Goal: Task Accomplishment & Management: Manage account settings

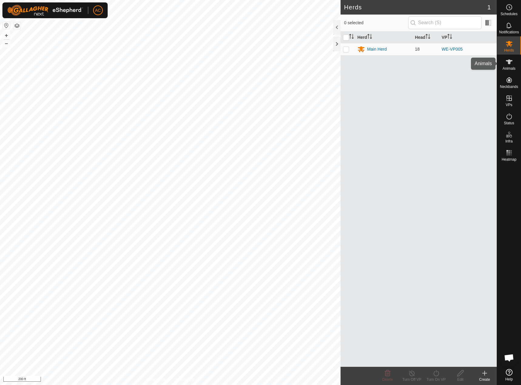
click at [510, 65] on icon at bounding box center [509, 61] width 7 height 7
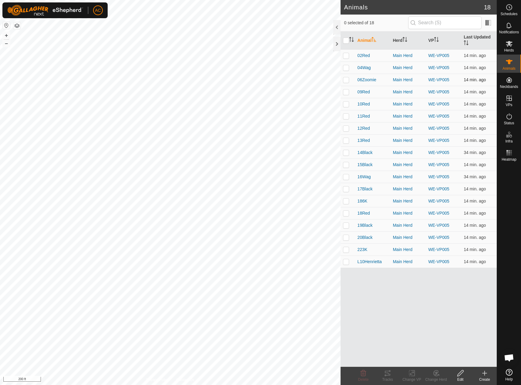
click at [344, 81] on p-checkbox at bounding box center [346, 79] width 6 height 5
checkbox input "true"
click at [349, 70] on p-checkbox at bounding box center [346, 67] width 6 height 5
checkbox input "true"
click at [347, 56] on p-checkbox at bounding box center [346, 55] width 6 height 5
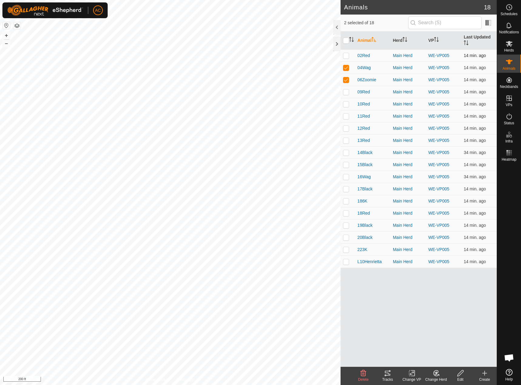
checkbox input "true"
click at [349, 167] on td at bounding box center [348, 165] width 15 height 12
checkbox input "true"
click at [342, 179] on td at bounding box center [348, 177] width 15 height 12
checkbox input "true"
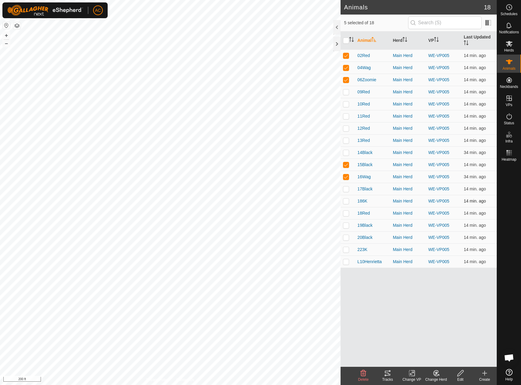
click at [347, 195] on td at bounding box center [348, 201] width 15 height 12
checkbox input "true"
click at [347, 239] on p-checkbox at bounding box center [346, 237] width 6 height 5
checkbox input "true"
click at [386, 374] on icon at bounding box center [387, 373] width 7 height 7
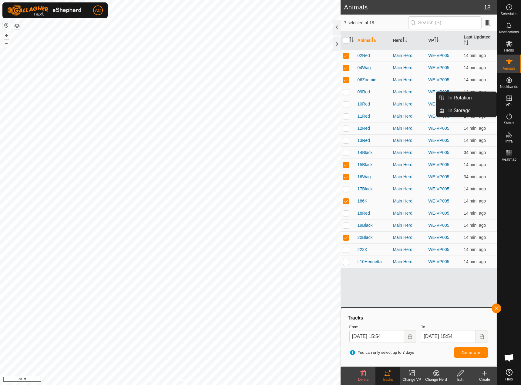
click at [510, 101] on icon at bounding box center [509, 98] width 5 height 5
click at [509, 97] on icon at bounding box center [509, 98] width 5 height 5
click at [470, 98] on link "In Rotation" at bounding box center [471, 98] width 52 height 12
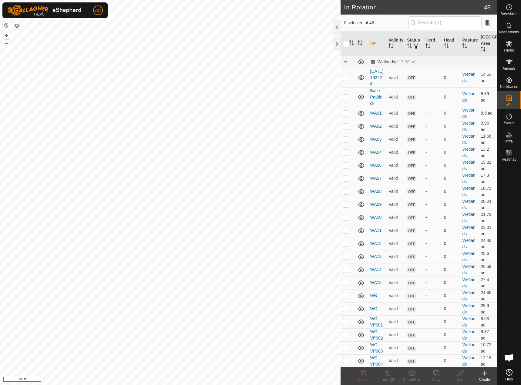
checkbox input "true"
click at [440, 378] on div "Copy" at bounding box center [436, 379] width 24 height 5
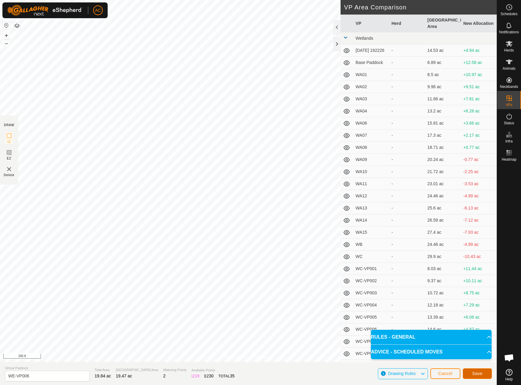
click at [479, 375] on span "Save" at bounding box center [477, 373] width 10 height 5
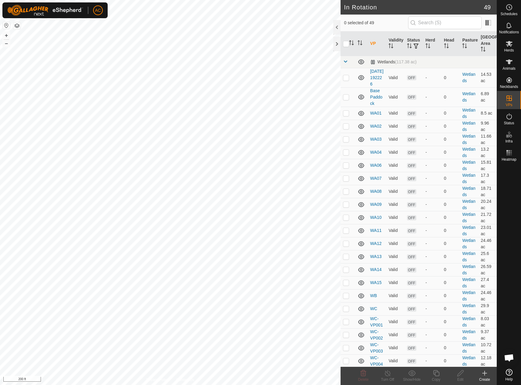
checkbox input "true"
click at [434, 375] on icon at bounding box center [436, 373] width 6 height 6
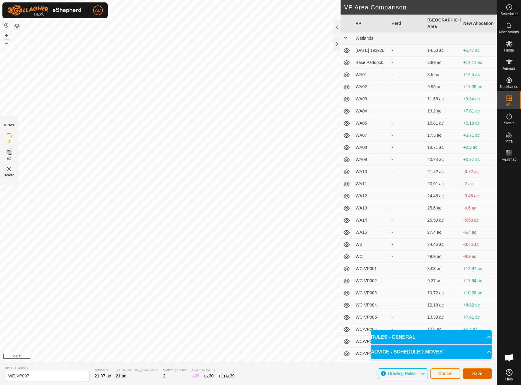
click at [478, 374] on span "Save" at bounding box center [477, 373] width 10 height 5
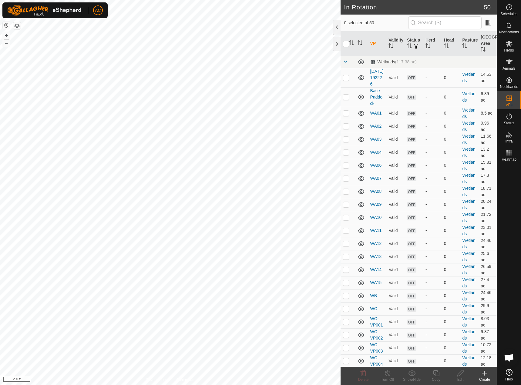
checkbox input "true"
click at [439, 374] on icon at bounding box center [437, 373] width 8 height 7
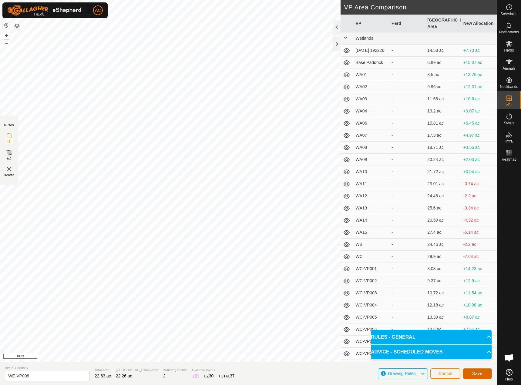
click at [485, 373] on button "Save" at bounding box center [477, 374] width 29 height 11
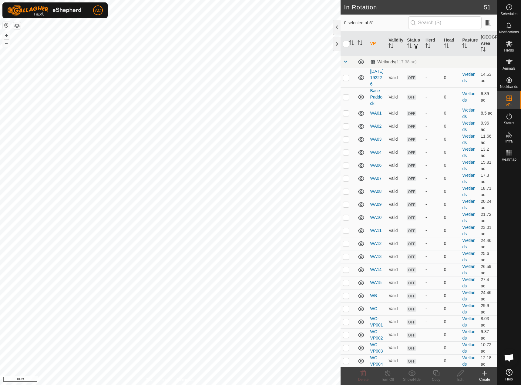
checkbox input "true"
click at [438, 374] on icon at bounding box center [437, 373] width 8 height 7
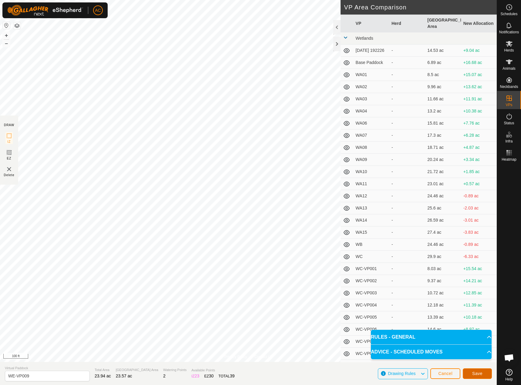
click at [475, 374] on span "Save" at bounding box center [477, 373] width 10 height 5
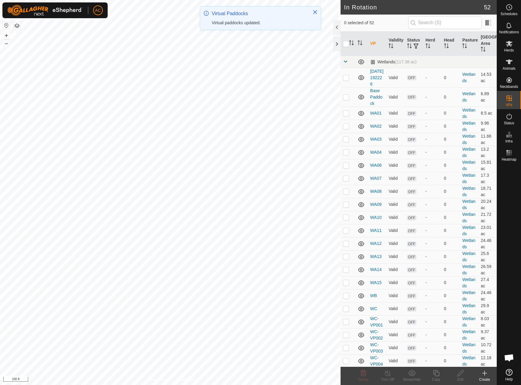
checkbox input "true"
click at [438, 374] on icon at bounding box center [437, 373] width 8 height 7
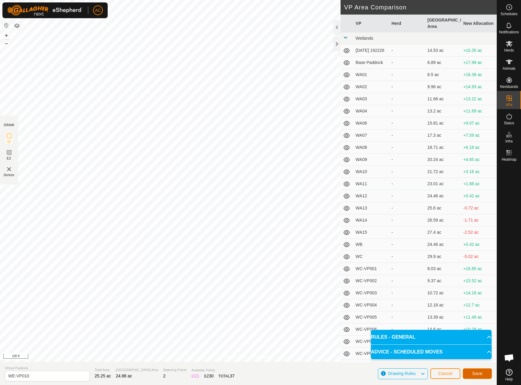
click at [475, 375] on span "Save" at bounding box center [477, 373] width 10 height 5
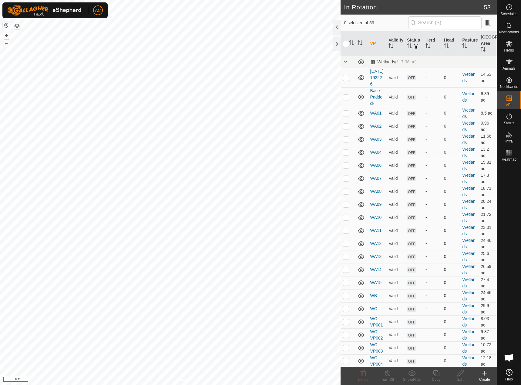
checkbox input "true"
click at [435, 374] on icon at bounding box center [436, 373] width 6 height 6
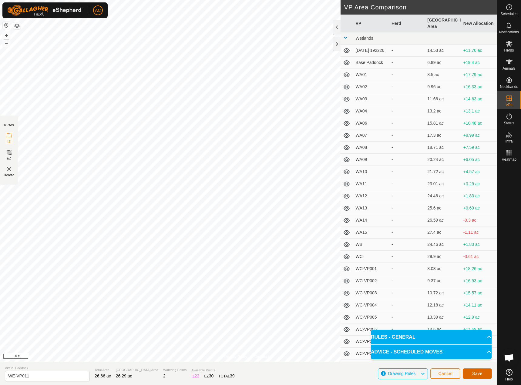
click at [480, 373] on span "Save" at bounding box center [477, 373] width 10 height 5
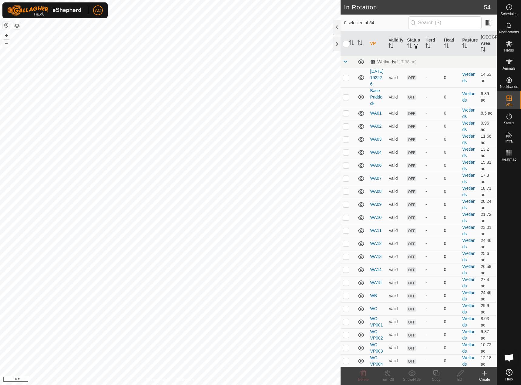
checkbox input "true"
click at [437, 375] on icon at bounding box center [437, 373] width 8 height 7
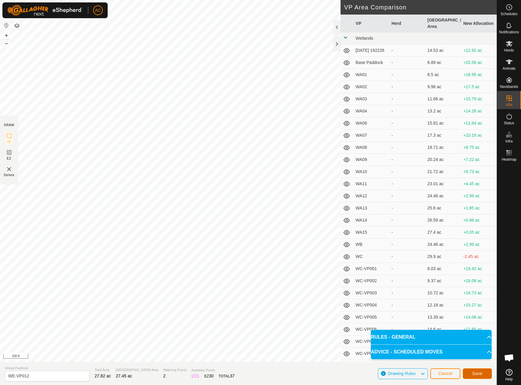
click at [478, 374] on span "Save" at bounding box center [477, 373] width 10 height 5
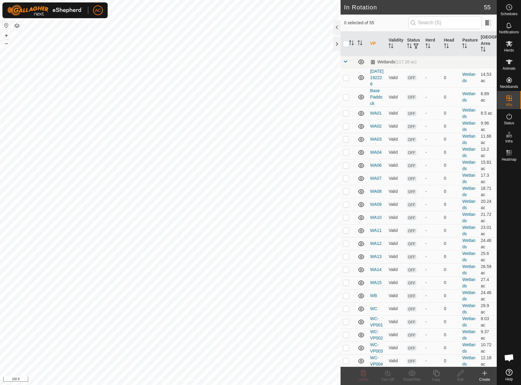
checkbox input "true"
click at [438, 374] on icon at bounding box center [437, 373] width 8 height 7
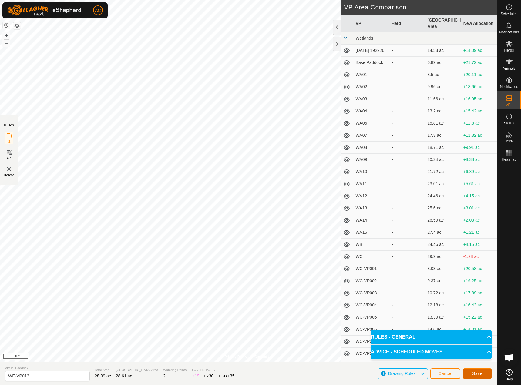
click at [477, 373] on span "Save" at bounding box center [477, 373] width 10 height 5
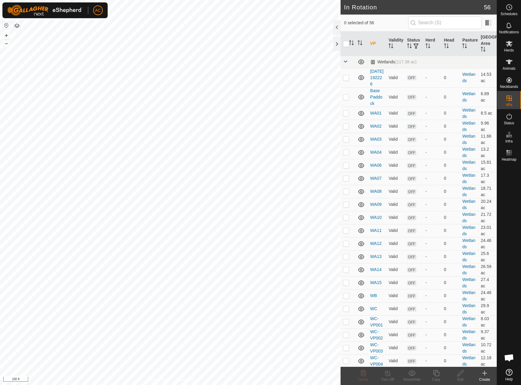
checkbox input "true"
click at [440, 375] on icon at bounding box center [437, 373] width 8 height 7
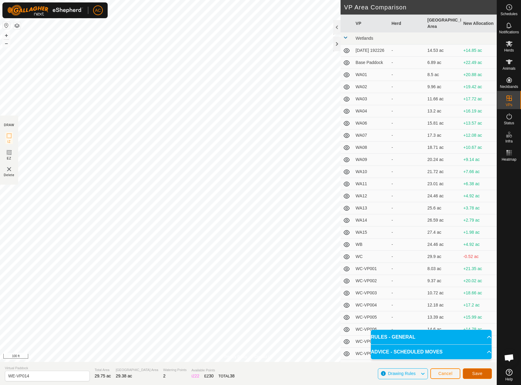
click at [481, 375] on span "Save" at bounding box center [477, 373] width 10 height 5
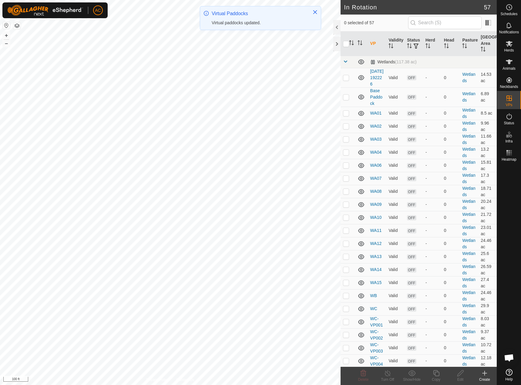
checkbox input "true"
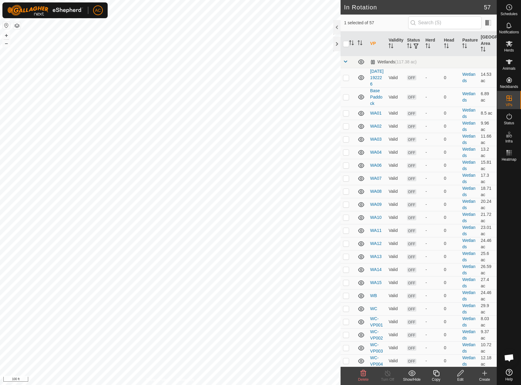
click at [438, 374] on icon at bounding box center [437, 373] width 8 height 7
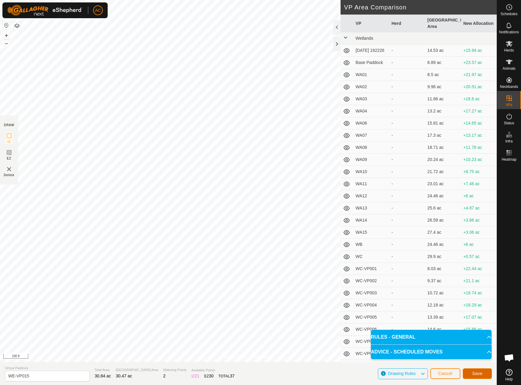
click at [481, 372] on span "Save" at bounding box center [477, 373] width 10 height 5
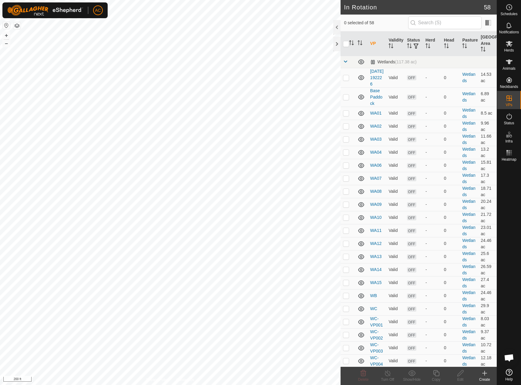
checkbox input "true"
click at [510, 42] on icon at bounding box center [509, 44] width 7 height 6
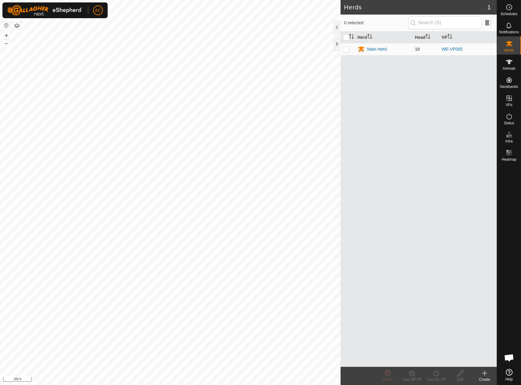
click at [348, 51] on p-checkbox at bounding box center [346, 49] width 6 height 5
checkbox input "true"
click at [431, 375] on turn-on-svg-icon at bounding box center [436, 373] width 24 height 7
click at [437, 361] on link "Now" at bounding box center [454, 360] width 60 height 12
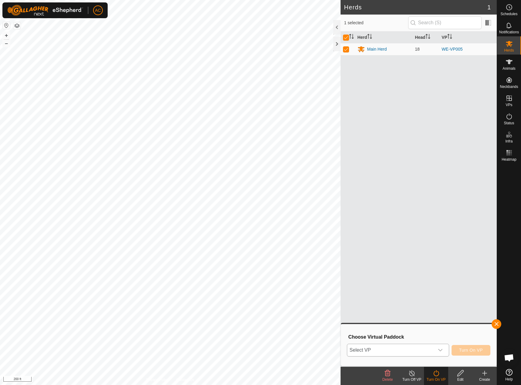
click at [370, 352] on span "Select VP" at bounding box center [390, 350] width 87 height 12
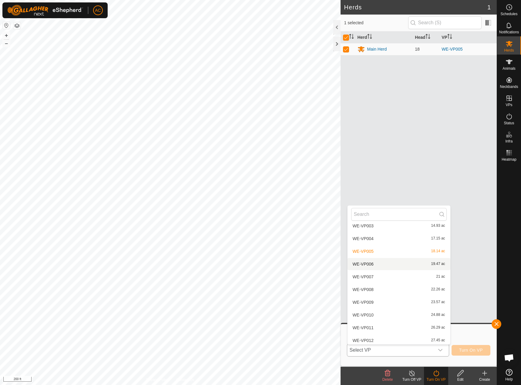
scroll to position [631, 0]
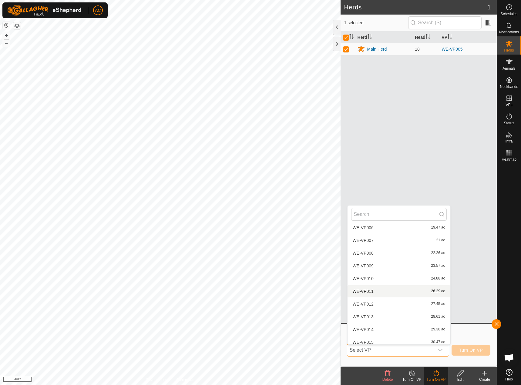
scroll to position [611, 0]
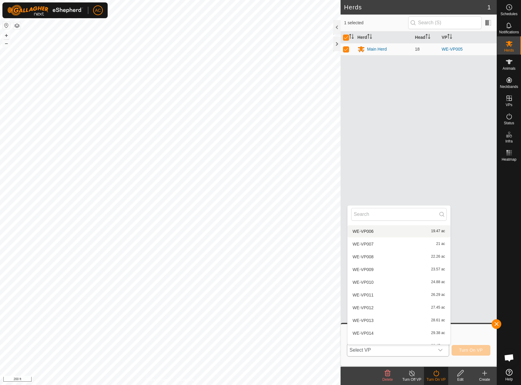
click at [371, 231] on li "WE-VP006 19.47 ac" at bounding box center [399, 231] width 103 height 12
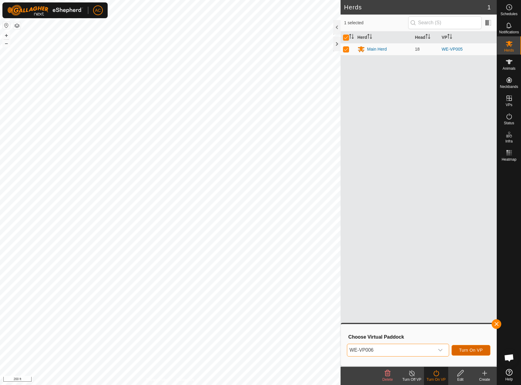
click at [468, 349] on span "Turn On VP" at bounding box center [471, 350] width 24 height 5
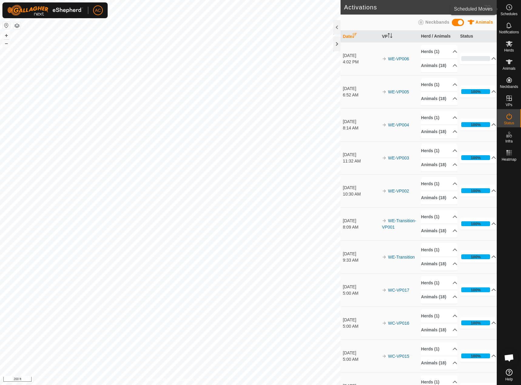
click at [506, 6] on icon at bounding box center [509, 7] width 7 height 7
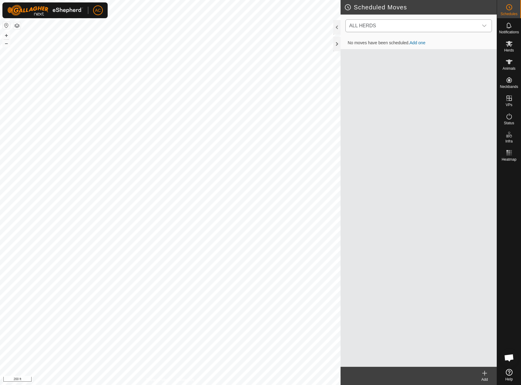
click at [374, 26] on span "ALL HERDS" at bounding box center [362, 25] width 27 height 5
click at [366, 58] on li "Main Herd (18) 0 move" at bounding box center [419, 57] width 146 height 12
click at [421, 42] on link "Add one" at bounding box center [418, 43] width 16 height 5
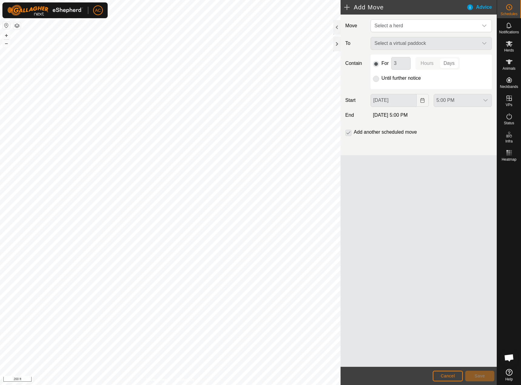
click at [378, 79] on p-radiobutton at bounding box center [376, 78] width 6 height 7
click at [376, 78] on p-radiobutton at bounding box center [376, 78] width 6 height 7
click at [387, 42] on div "Select a virtual paddock" at bounding box center [431, 43] width 126 height 13
click at [385, 26] on span "Select a herd" at bounding box center [389, 25] width 29 height 5
click at [395, 57] on li "Main Herd (18)" at bounding box center [431, 57] width 121 height 12
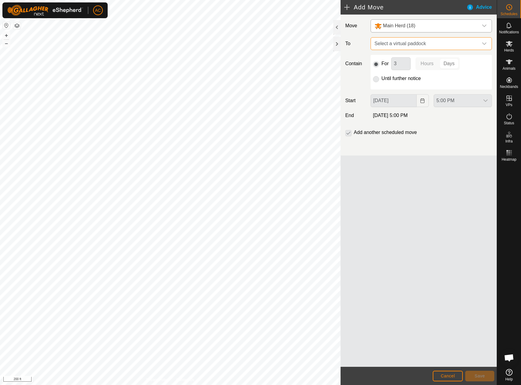
click at [390, 43] on span "Select a virtual paddock" at bounding box center [425, 44] width 106 height 12
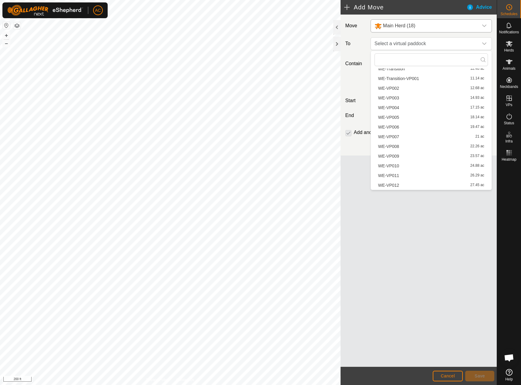
scroll to position [455, 0]
click at [391, 98] on li "WE-VP007 21 ac" at bounding box center [431, 97] width 113 height 9
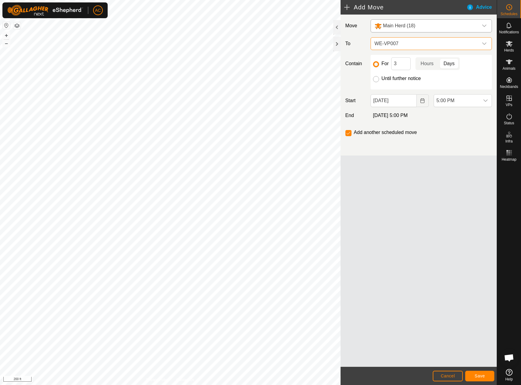
click at [375, 79] on input "Until further notice" at bounding box center [376, 79] width 6 height 6
radio input "true"
checkbox input "false"
click at [423, 99] on icon "Choose Date" at bounding box center [422, 100] width 5 height 5
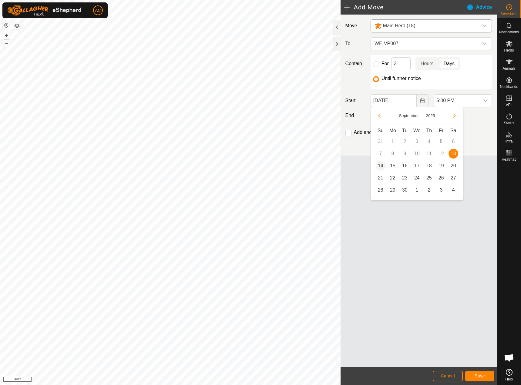
click at [381, 164] on span "14" at bounding box center [381, 166] width 10 height 10
type input "[DATE]"
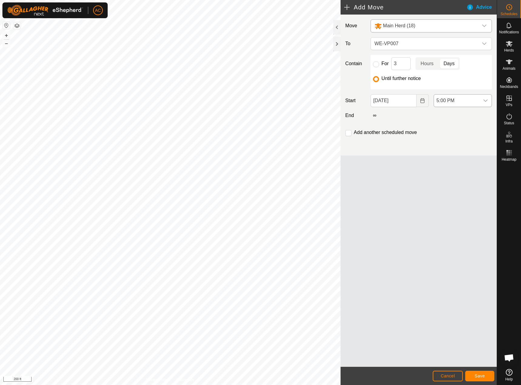
click at [445, 102] on span "5:00 PM" at bounding box center [457, 101] width 46 height 12
click at [447, 121] on li "5:00 AM" at bounding box center [463, 122] width 58 height 12
click at [347, 134] on input "checkbox" at bounding box center [349, 133] width 6 height 6
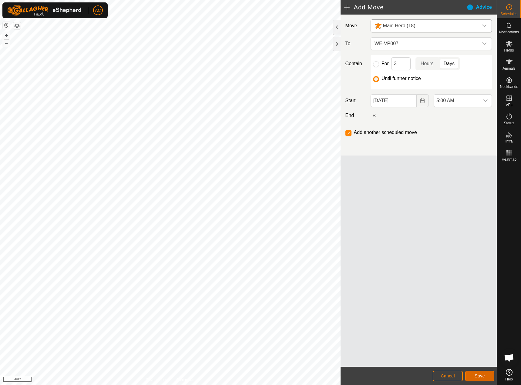
click at [476, 378] on span "Save" at bounding box center [480, 376] width 10 height 5
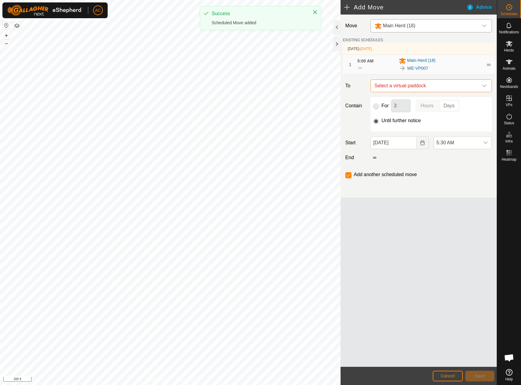
click at [399, 84] on span "Select a virtual paddock" at bounding box center [425, 86] width 106 height 12
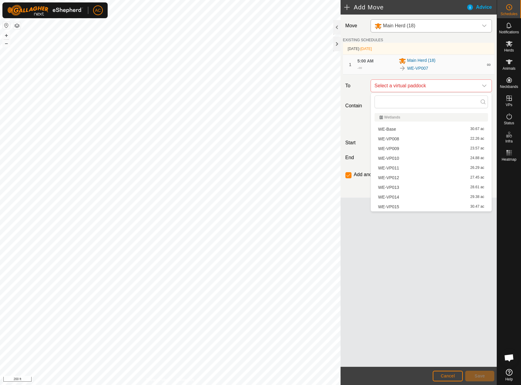
click at [392, 141] on li "WE-VP008 22.26 ac" at bounding box center [431, 138] width 113 height 9
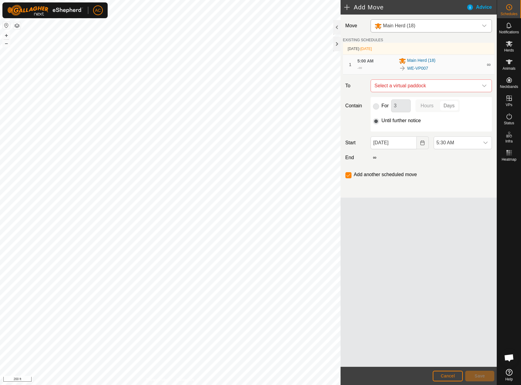
checkbox input "false"
click at [377, 122] on input "Until further notice" at bounding box center [376, 121] width 6 height 6
click at [375, 121] on input "Until further notice" at bounding box center [376, 121] width 6 height 6
click at [421, 143] on icon "Choose Date" at bounding box center [422, 142] width 5 height 5
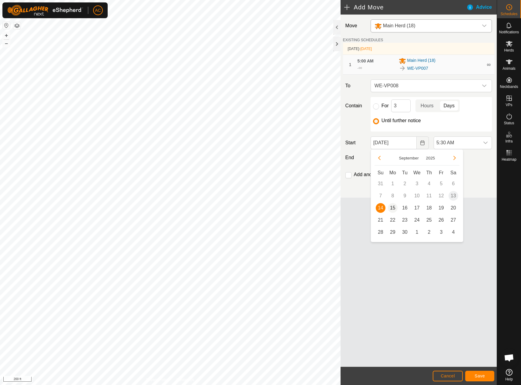
click at [389, 207] on span "15" at bounding box center [393, 208] width 10 height 10
type input "[DATE]"
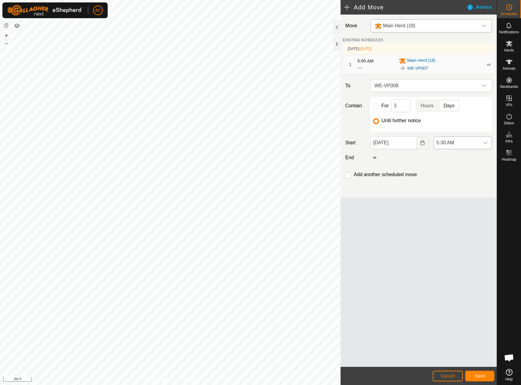
click at [457, 143] on span "5:30 AM" at bounding box center [457, 143] width 46 height 12
click at [452, 194] on li "5:00 AM" at bounding box center [463, 194] width 58 height 12
click at [352, 180] on div "Add another scheduled move" at bounding box center [418, 177] width 151 height 12
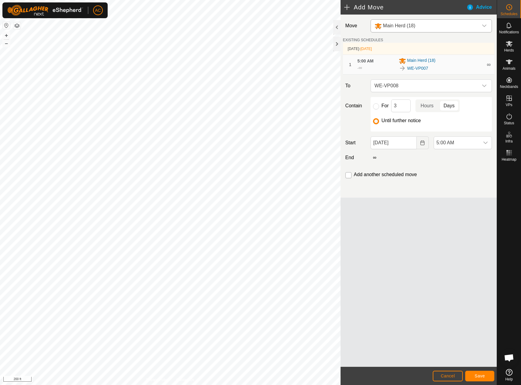
click at [349, 176] on input "checkbox" at bounding box center [349, 175] width 6 height 6
checkbox input "true"
click at [484, 377] on span "Save" at bounding box center [480, 376] width 10 height 5
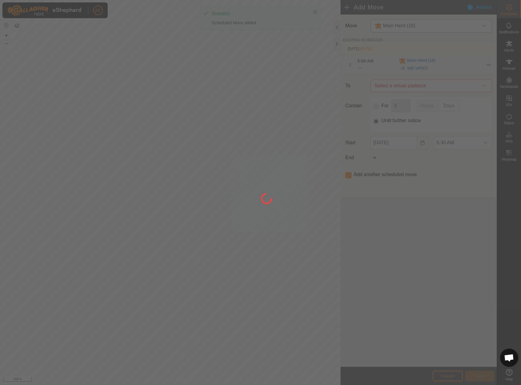
type input "[DATE]"
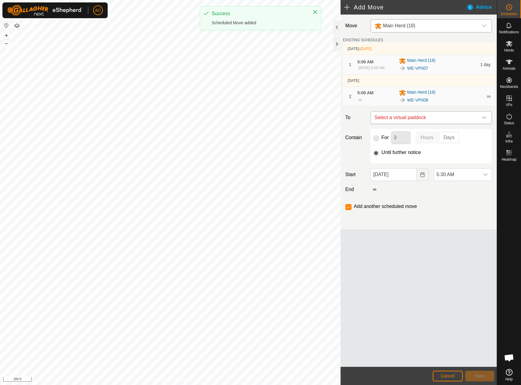
click at [417, 118] on span "Select a virtual paddock" at bounding box center [425, 118] width 106 height 12
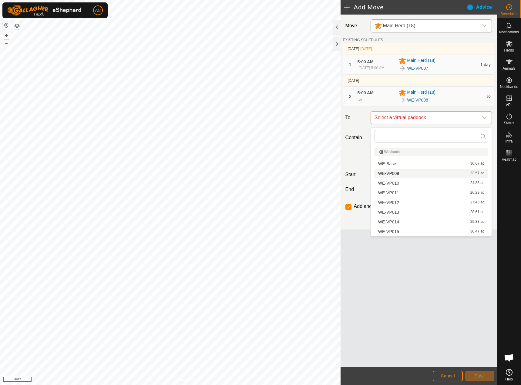
click at [392, 176] on li "WE-VP009 23.57 ac" at bounding box center [431, 173] width 113 height 9
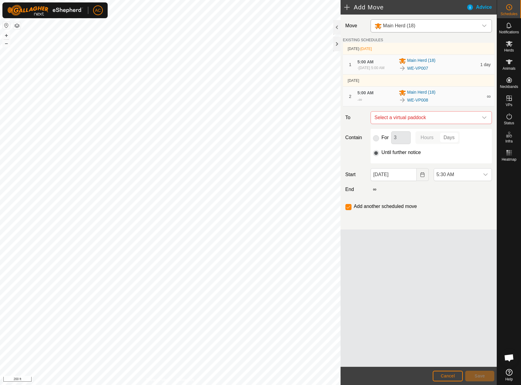
checkbox input "false"
click at [409, 177] on input "[DATE]" at bounding box center [394, 174] width 46 height 13
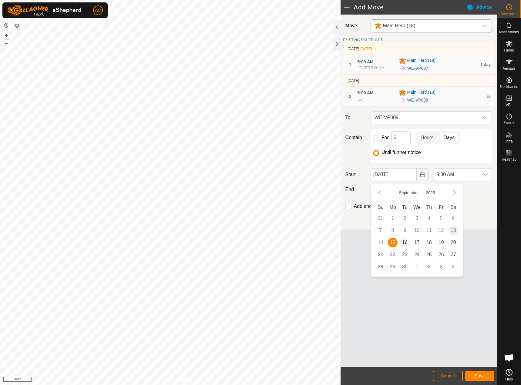
click at [406, 243] on span "16" at bounding box center [405, 243] width 10 height 10
type input "[DATE]"
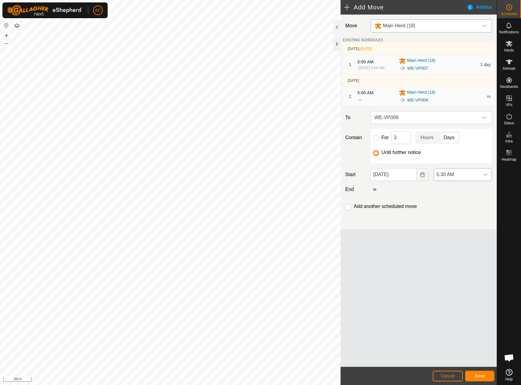
click at [461, 178] on span "5:30 AM" at bounding box center [457, 175] width 46 height 12
click at [445, 227] on li "5:00 AM" at bounding box center [463, 229] width 58 height 12
click at [346, 209] on input "checkbox" at bounding box center [349, 207] width 6 height 6
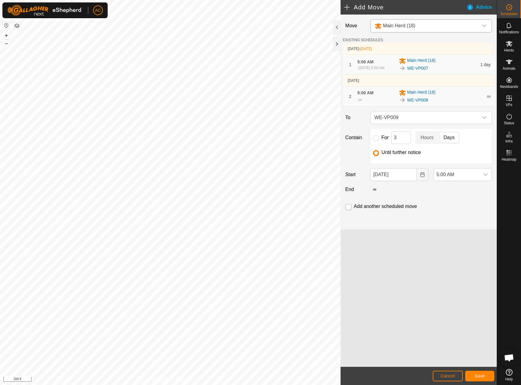
checkbox input "true"
click at [479, 375] on span "Save" at bounding box center [480, 376] width 10 height 5
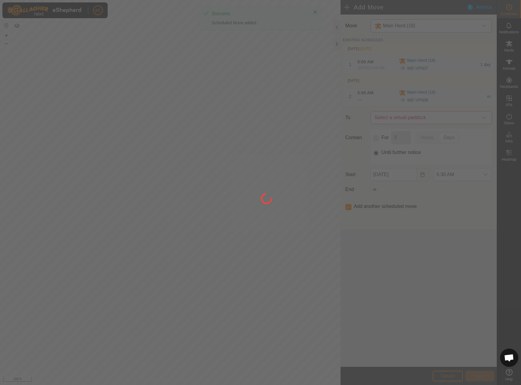
type input "[DATE]"
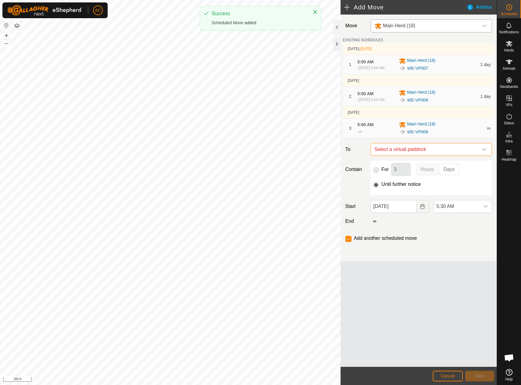
click at [396, 156] on span "Select a virtual paddock" at bounding box center [425, 149] width 106 height 12
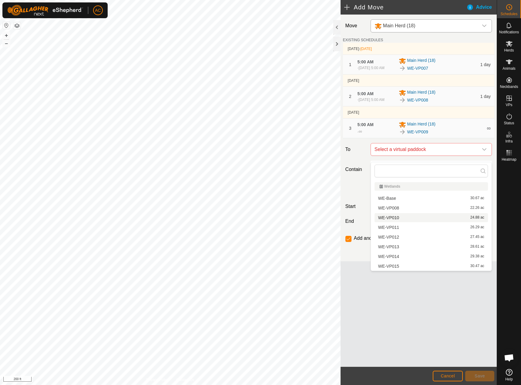
click at [393, 218] on li "WE-VP010 24.88 ac" at bounding box center [431, 217] width 113 height 9
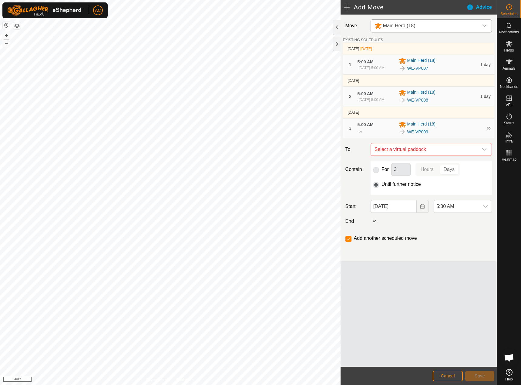
checkbox input "false"
click at [422, 209] on icon "Choose Date" at bounding box center [422, 206] width 5 height 5
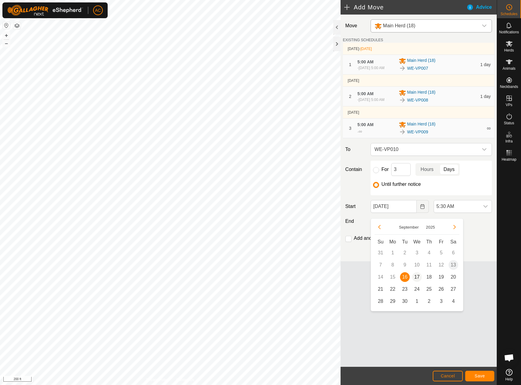
click at [417, 280] on span "17" at bounding box center [417, 277] width 10 height 10
type input "[DATE]"
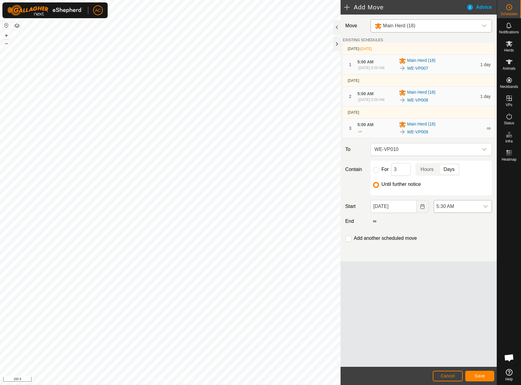
click at [451, 213] on span "5:30 AM" at bounding box center [457, 207] width 46 height 12
click at [445, 262] on li "5:00 AM" at bounding box center [463, 264] width 58 height 12
click at [378, 242] on div "Add another scheduled move" at bounding box center [383, 238] width 74 height 7
click at [378, 241] on label "Add another scheduled move" at bounding box center [385, 238] width 63 height 5
click at [348, 242] on input "checkbox" at bounding box center [349, 239] width 6 height 6
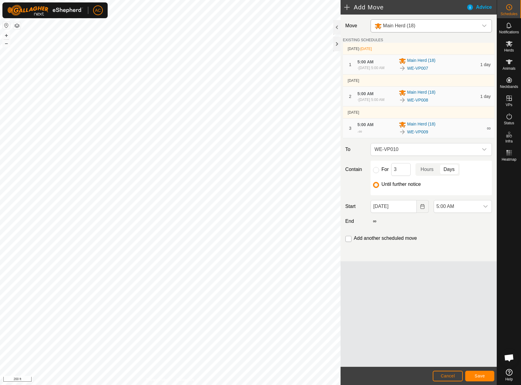
checkbox input "true"
click at [482, 377] on span "Save" at bounding box center [480, 376] width 10 height 5
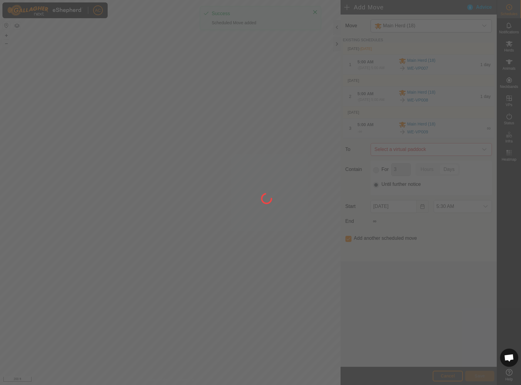
type input "[DATE]"
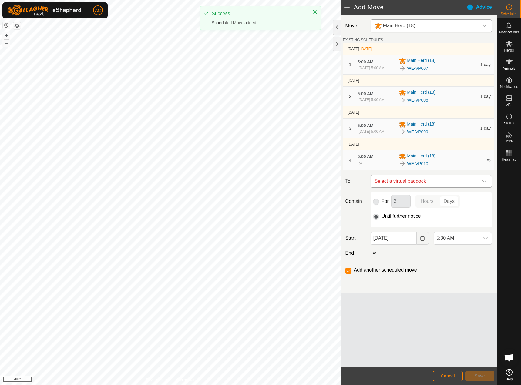
click at [409, 187] on span "Select a virtual paddock" at bounding box center [425, 181] width 106 height 12
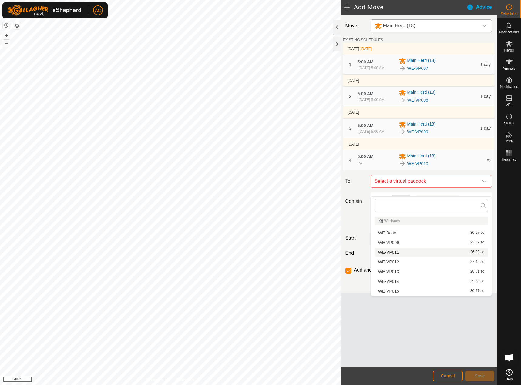
click at [394, 251] on li "WE-VP011 26.29 ac" at bounding box center [431, 252] width 113 height 9
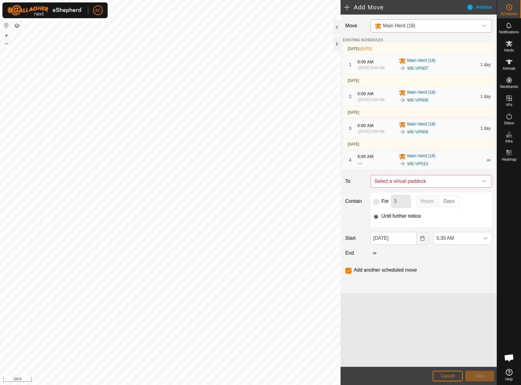
checkbox input "false"
click at [422, 241] on icon "Choose Date" at bounding box center [422, 238] width 5 height 5
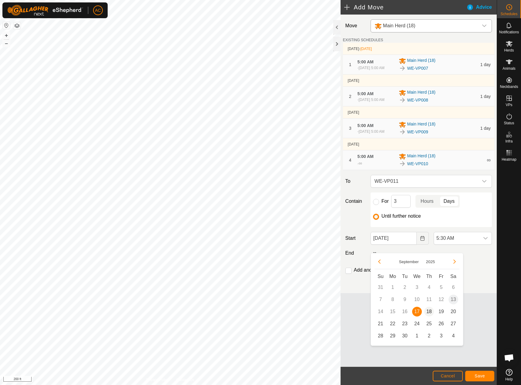
click at [428, 312] on span "18" at bounding box center [429, 312] width 10 height 10
type input "[DATE]"
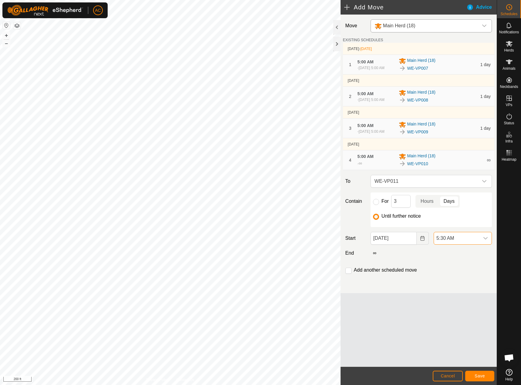
click at [461, 245] on span "5:30 AM" at bounding box center [457, 238] width 46 height 12
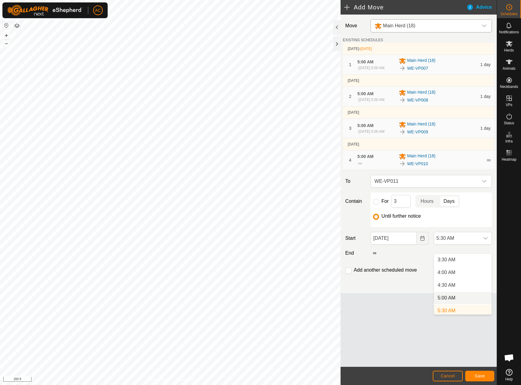
click at [449, 300] on li "5:00 AM" at bounding box center [463, 298] width 58 height 12
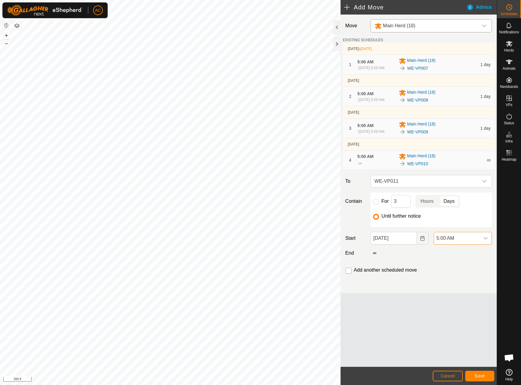
click at [349, 274] on input "checkbox" at bounding box center [349, 271] width 6 height 6
checkbox input "true"
click at [480, 377] on span "Save" at bounding box center [480, 376] width 10 height 5
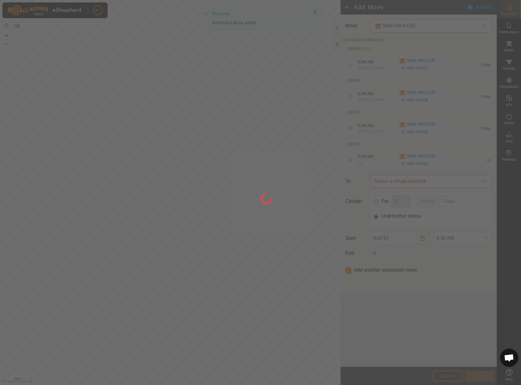
type input "[DATE]"
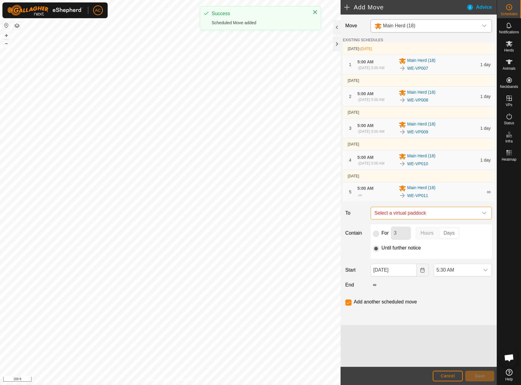
click at [397, 219] on span "Select a virtual paddock" at bounding box center [425, 213] width 106 height 12
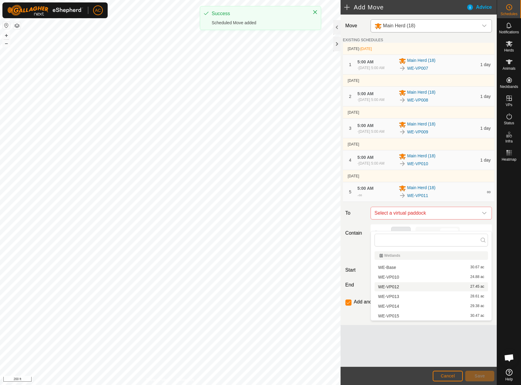
click at [391, 285] on li "WE-VP012 27.45 ac" at bounding box center [431, 286] width 113 height 9
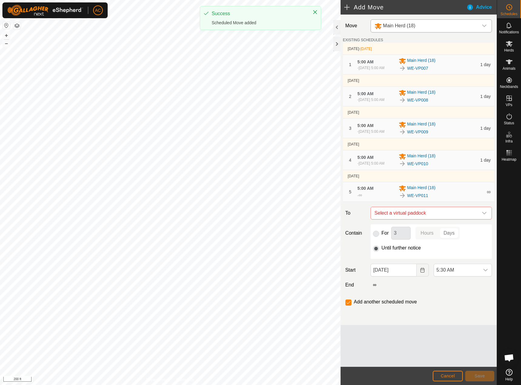
checkbox input "false"
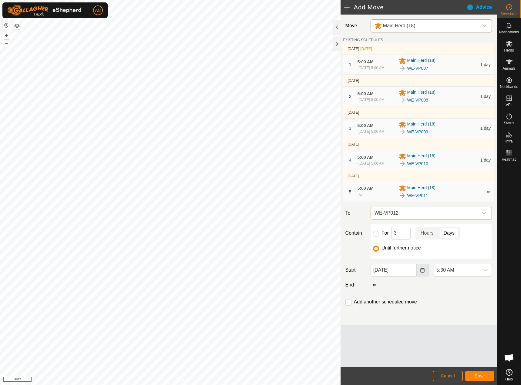
click at [418, 277] on button "Choose Date" at bounding box center [423, 270] width 12 height 13
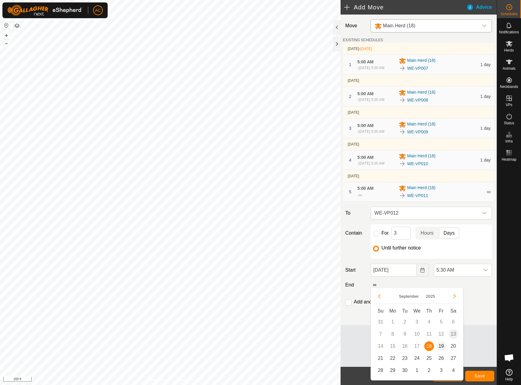
click at [443, 345] on span "19" at bounding box center [442, 347] width 10 height 10
type input "[DATE]"
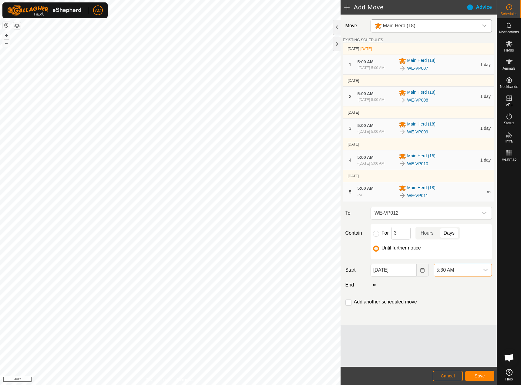
click at [466, 276] on span "5:30 AM" at bounding box center [457, 270] width 46 height 12
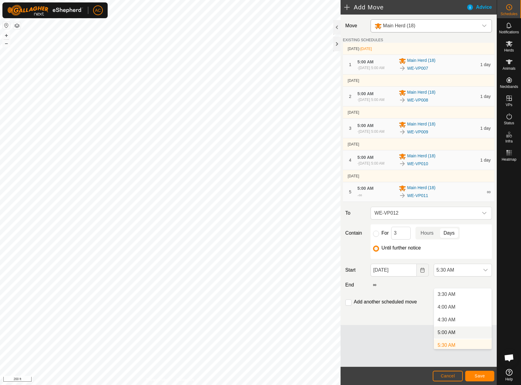
click at [447, 332] on li "5:00 AM" at bounding box center [463, 333] width 58 height 12
click at [348, 306] on input "checkbox" at bounding box center [349, 303] width 6 height 6
checkbox input "true"
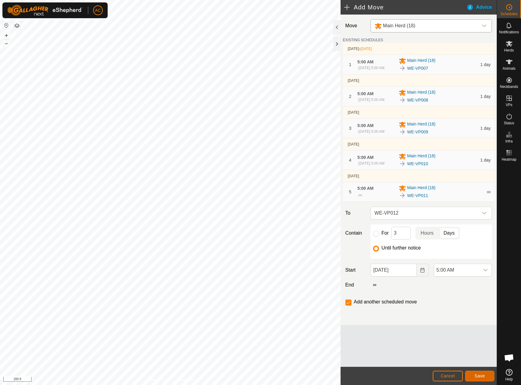
click at [478, 377] on span "Save" at bounding box center [480, 376] width 10 height 5
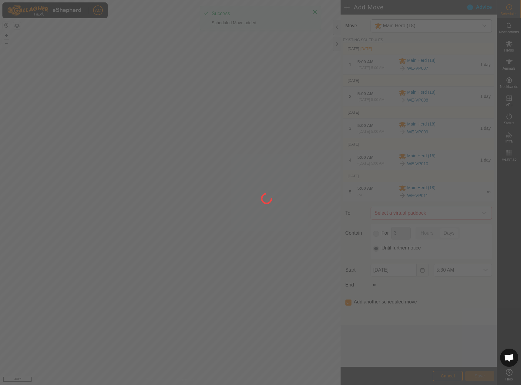
type input "[DATE]"
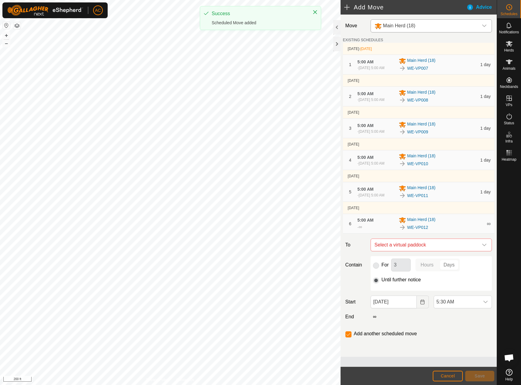
scroll to position [4, 0]
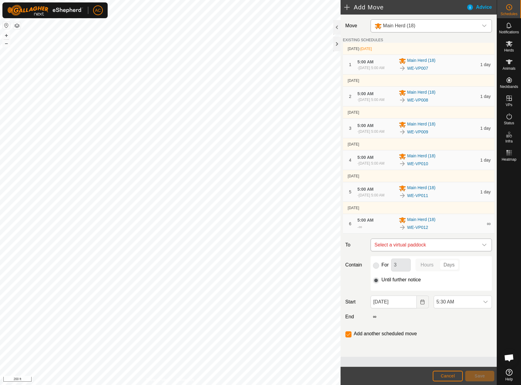
click at [398, 251] on span "Select a virtual paddock" at bounding box center [425, 245] width 106 height 12
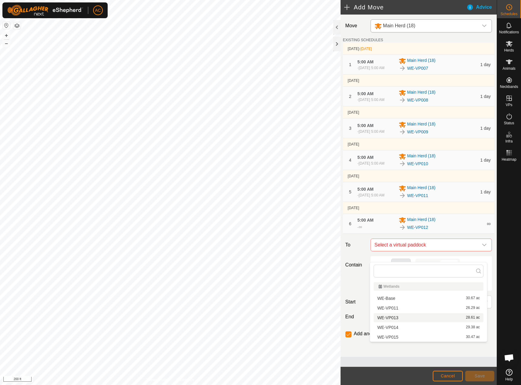
click at [391, 317] on li "WE-VP013 28.61 ac" at bounding box center [429, 317] width 110 height 9
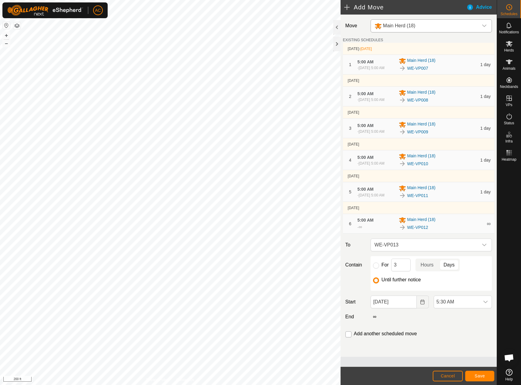
click at [347, 338] on input "checkbox" at bounding box center [349, 335] width 6 height 6
checkbox input "true"
click at [400, 309] on input "[DATE]" at bounding box center [394, 302] width 46 height 13
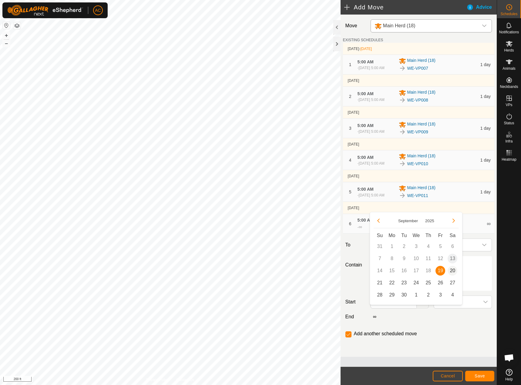
click at [451, 272] on span "20" at bounding box center [453, 271] width 10 height 10
type input "[DATE]"
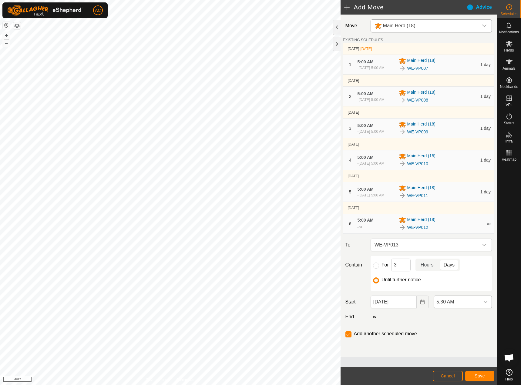
click at [450, 308] on span "5:30 AM" at bounding box center [457, 302] width 46 height 12
click at [446, 364] on li "5:00 AM" at bounding box center [459, 364] width 56 height 12
click at [483, 377] on span "Save" at bounding box center [480, 376] width 10 height 5
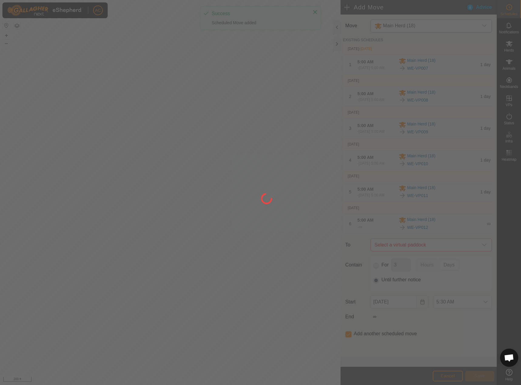
type input "[DATE]"
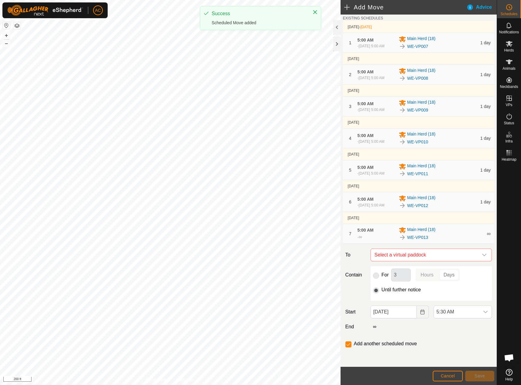
scroll to position [38, 0]
click at [396, 255] on span "Select a virtual paddock" at bounding box center [425, 255] width 106 height 12
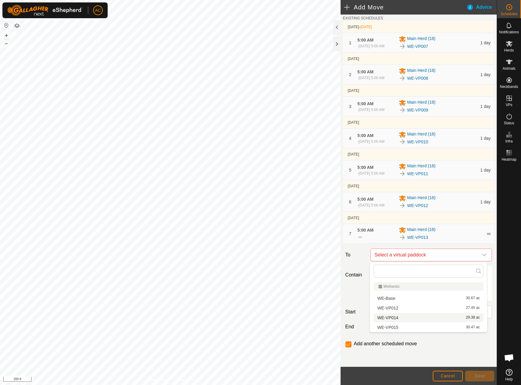
click at [390, 318] on li "WE-VP014 29.38 ac" at bounding box center [429, 317] width 110 height 9
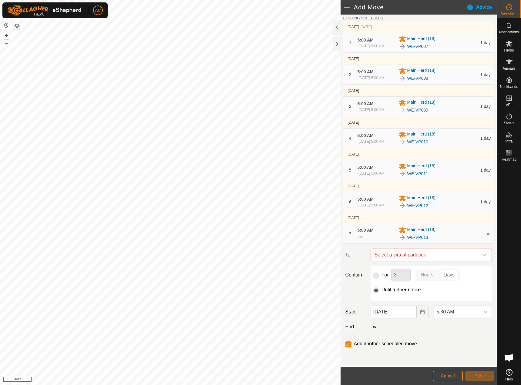
checkbox input "false"
click at [420, 313] on icon "Choose Date" at bounding box center [422, 312] width 5 height 5
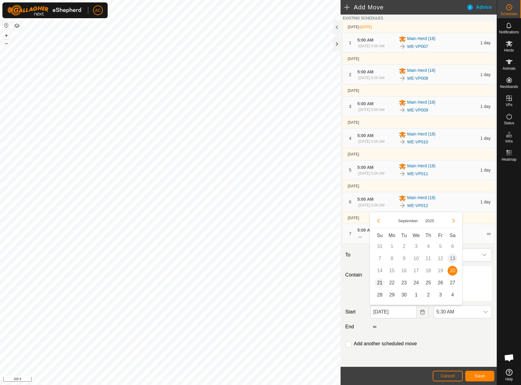
click at [379, 285] on span "21" at bounding box center [380, 283] width 10 height 10
type input "[DATE]"
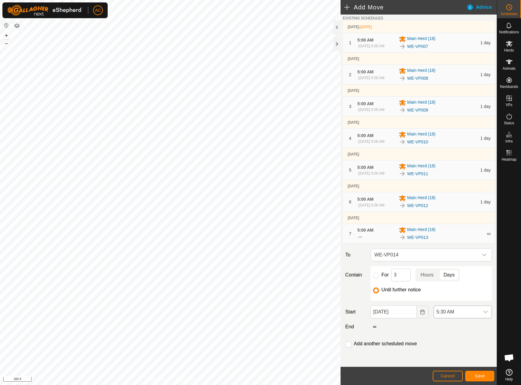
click at [456, 313] on span "5:30 AM" at bounding box center [457, 312] width 46 height 12
click at [446, 364] on li "5:00 AM" at bounding box center [459, 364] width 56 height 12
click at [348, 346] on input "checkbox" at bounding box center [349, 345] width 6 height 6
checkbox input "true"
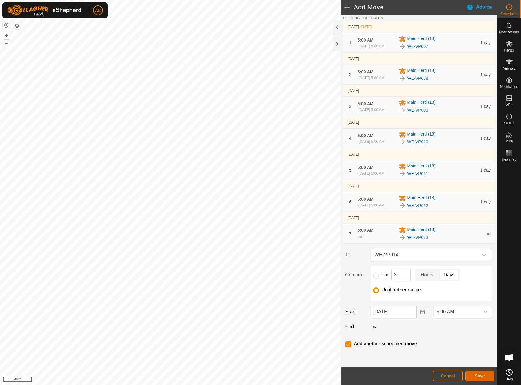
click at [477, 377] on span "Save" at bounding box center [480, 376] width 10 height 5
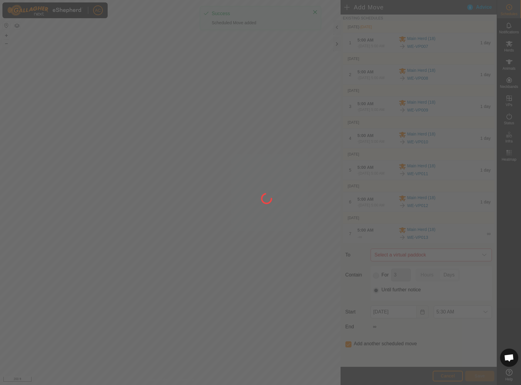
scroll to position [0, 0]
type input "[DATE]"
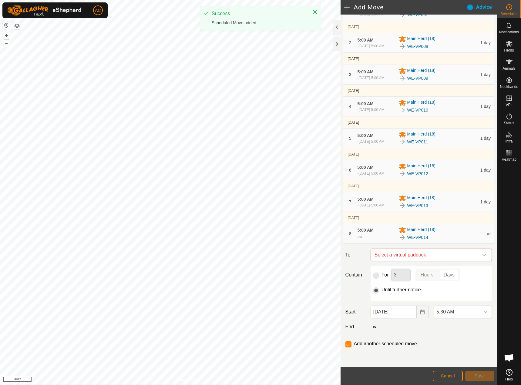
scroll to position [73, 0]
click at [404, 254] on span "Select a virtual paddock" at bounding box center [425, 255] width 106 height 12
click at [395, 317] on li "WE-VP015 30.47 ac" at bounding box center [429, 317] width 110 height 9
checkbox input "false"
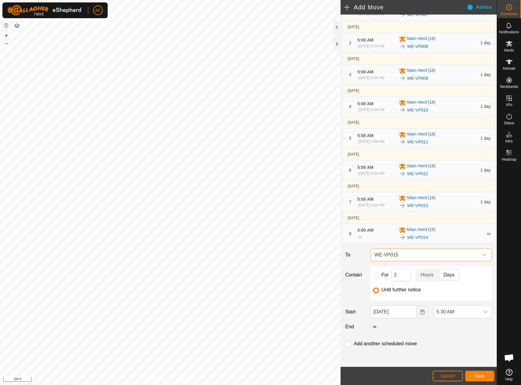
click at [400, 251] on span "WE-VP015" at bounding box center [425, 255] width 106 height 12
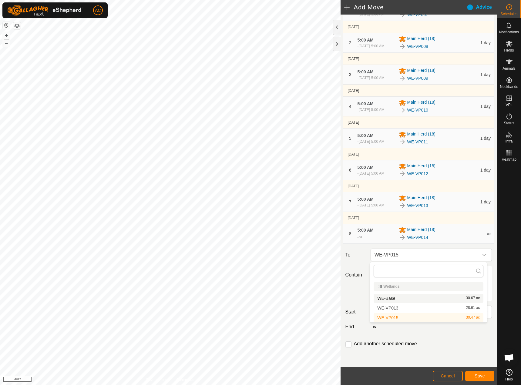
click at [394, 268] on input "text" at bounding box center [429, 271] width 110 height 13
click at [402, 255] on span "WE-VP015" at bounding box center [425, 255] width 106 height 12
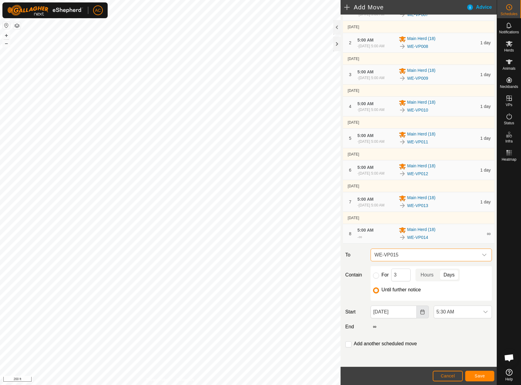
click at [420, 312] on icon "Choose Date" at bounding box center [422, 312] width 5 height 5
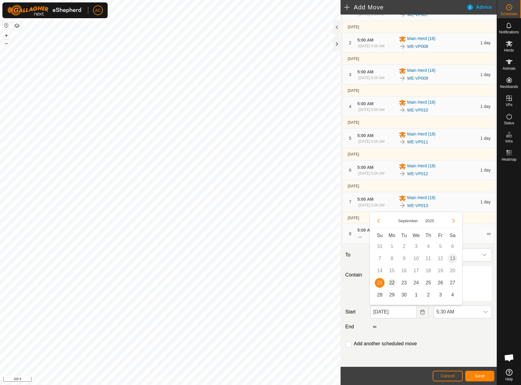
click at [393, 283] on span "22" at bounding box center [392, 283] width 10 height 10
type input "[DATE]"
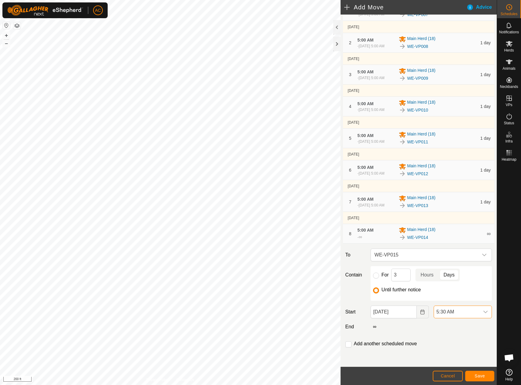
click at [459, 312] on span "5:30 AM" at bounding box center [457, 312] width 46 height 12
click at [445, 363] on li "5:00 AM" at bounding box center [459, 364] width 56 height 12
click at [435, 332] on div "Move Main Herd (18) EXISTING SCHEDULES [DATE] - [DATE] 1 5:00 AM - [DATE] 5:00 …" at bounding box center [419, 164] width 156 height 406
click at [484, 375] on span "Save" at bounding box center [480, 376] width 10 height 5
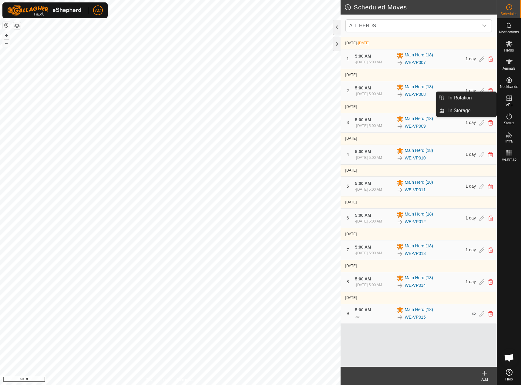
click at [510, 96] on icon at bounding box center [509, 98] width 7 height 7
click at [466, 98] on link "In Rotation" at bounding box center [471, 98] width 52 height 12
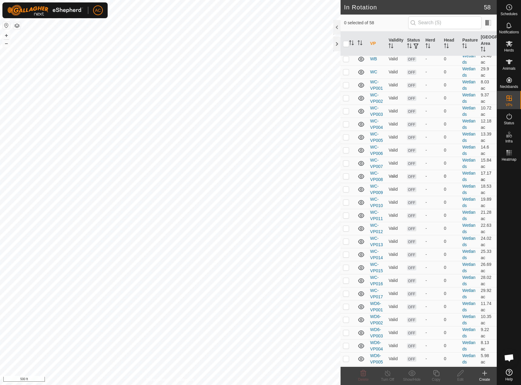
scroll to position [243, 0]
